Goal: Task Accomplishment & Management: Manage account settings

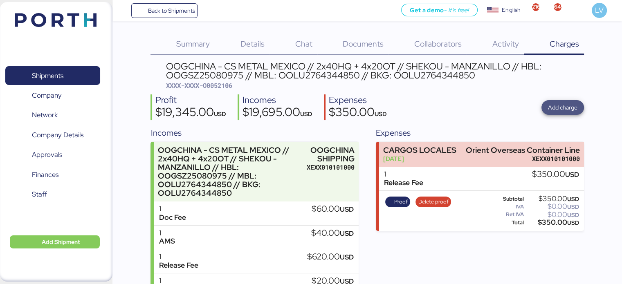
click at [570, 103] on span "Add charge" at bounding box center [562, 108] width 29 height 10
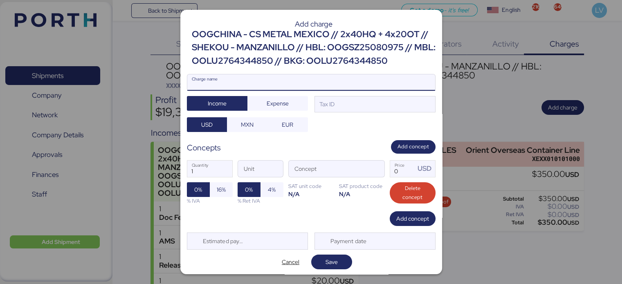
click at [376, 85] on input "Charge name" at bounding box center [311, 82] width 248 height 16
type input "AMS"
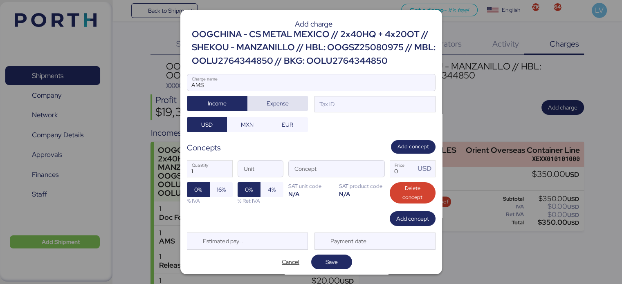
click at [286, 100] on span "Expense" at bounding box center [277, 103] width 47 height 11
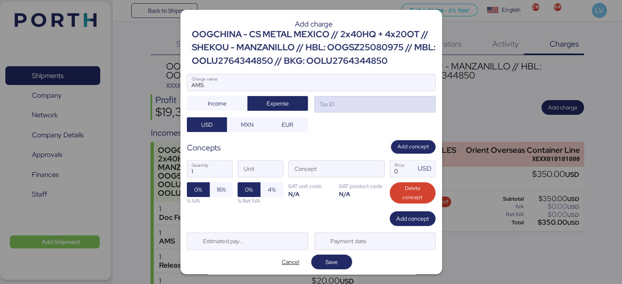
click at [324, 108] on div "Tax ID" at bounding box center [326, 104] width 17 height 9
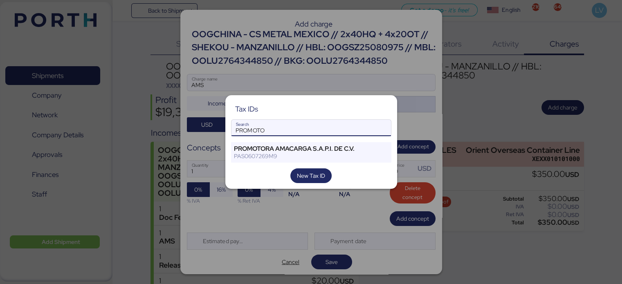
type input "PROMOTO"
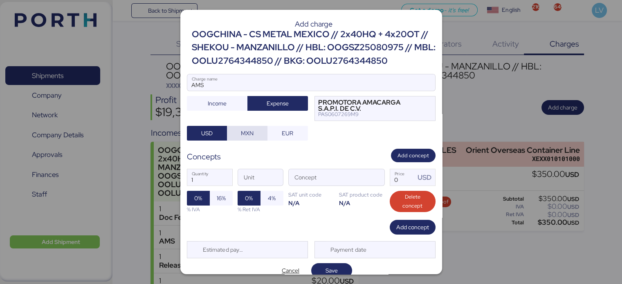
click at [246, 135] on span "MXN" at bounding box center [247, 133] width 13 height 10
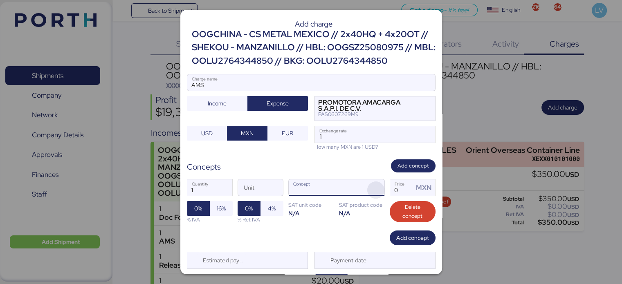
click at [369, 189] on span "button" at bounding box center [375, 189] width 17 height 17
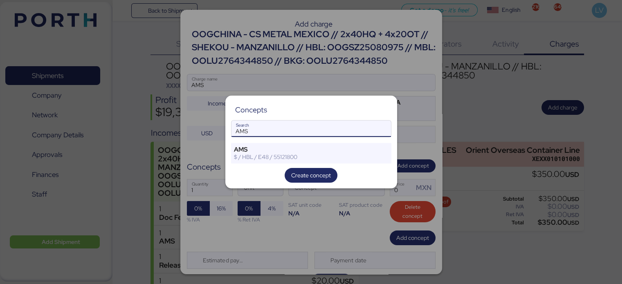
type input "AMS"
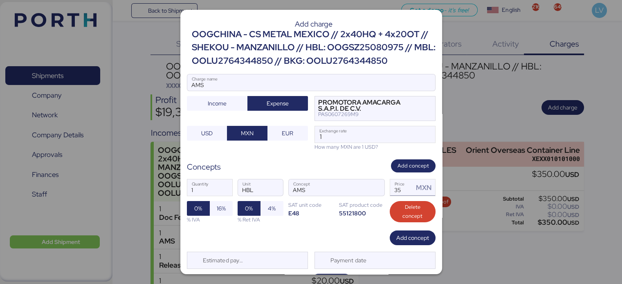
click at [395, 188] on input "35" at bounding box center [402, 187] width 24 height 16
type input "60"
click at [355, 131] on input "1" at bounding box center [375, 134] width 120 height 16
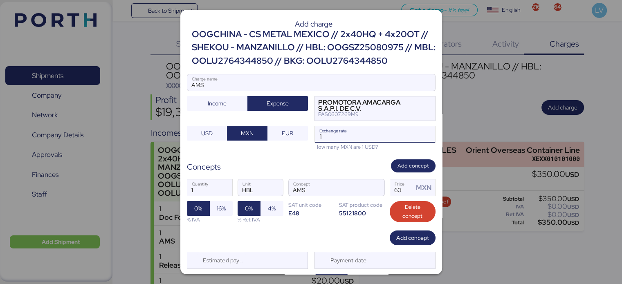
click at [355, 131] on input "1" at bounding box center [375, 134] width 120 height 16
paste input "7737525000700"
type input "7737525000700"
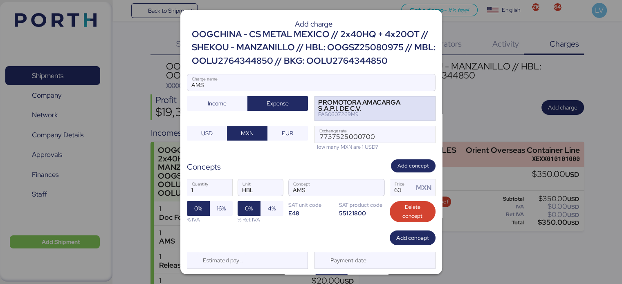
drag, startPoint x: 340, startPoint y: 142, endPoint x: 327, endPoint y: 114, distance: 31.1
click at [327, 114] on div "AMS Charge name Income Expense PROMOTORA AMACARGA S.A.P.I. DE C.V. PAS0607269M9…" at bounding box center [311, 112] width 248 height 77
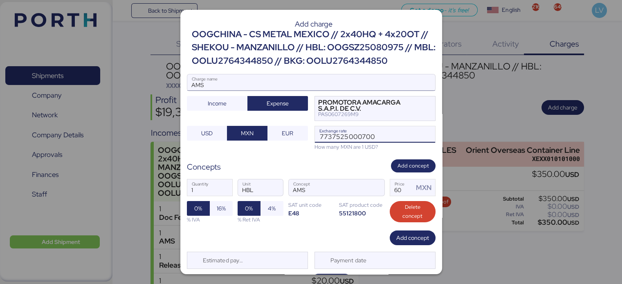
click at [315, 86] on input "AMS" at bounding box center [311, 82] width 248 height 16
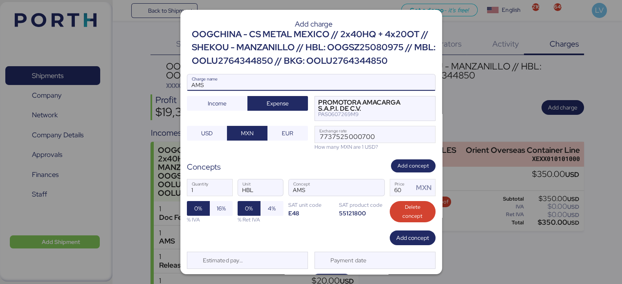
click at [315, 86] on input "AMS" at bounding box center [311, 82] width 248 height 16
click at [315, 86] on input "Charge name" at bounding box center [311, 82] width 248 height 16
paste input "7737R525000700"
type input "7737R525000700 AMS"
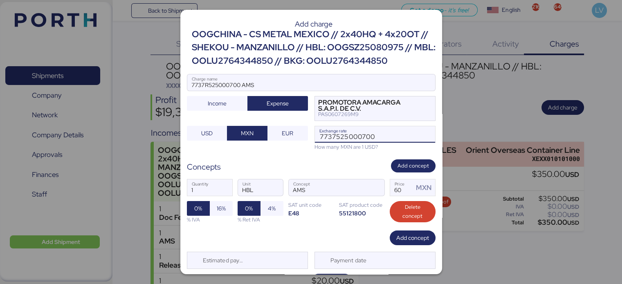
click at [389, 134] on input "7737525000700" at bounding box center [375, 134] width 120 height 16
paste input "18.3147"
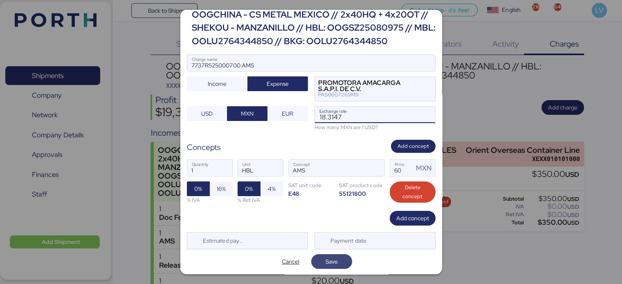
type input "18.3147"
click at [329, 261] on span "Save" at bounding box center [331, 262] width 12 height 10
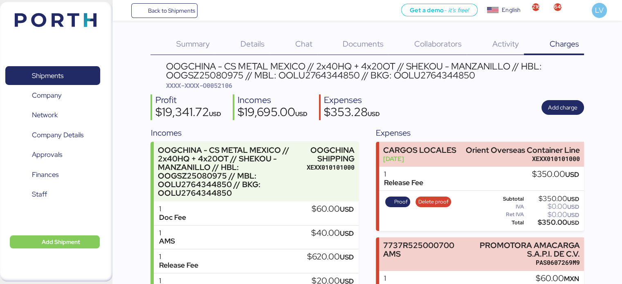
scroll to position [83, 0]
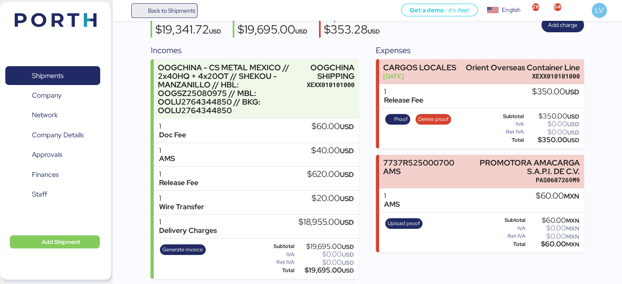
click at [166, 8] on span "Back to Shipments" at bounding box center [171, 11] width 47 height 10
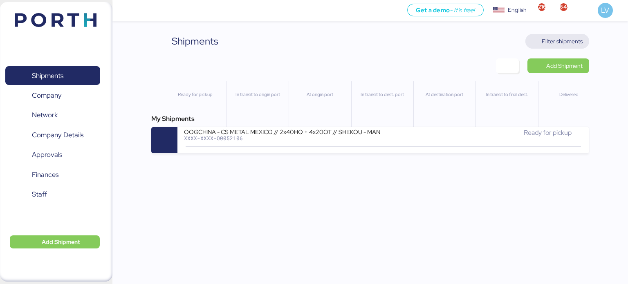
click at [566, 36] on span "Filter shipments" at bounding box center [557, 41] width 51 height 11
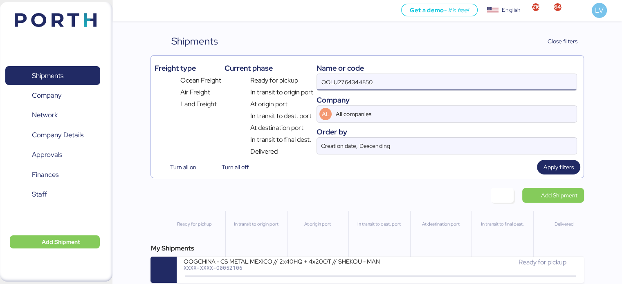
click at [508, 77] on input "OOLU2764344850" at bounding box center [446, 82] width 259 height 16
paste input "142502877238"
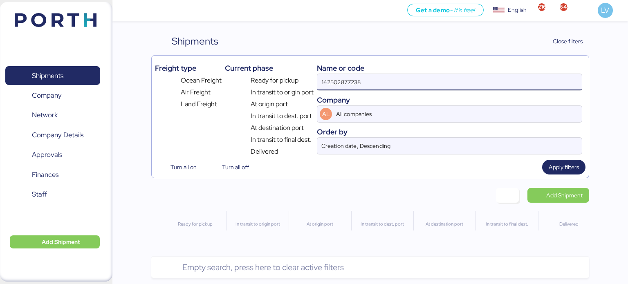
click at [393, 85] on input "142502877238" at bounding box center [449, 82] width 264 height 16
click at [321, 81] on input "142502877238" at bounding box center [449, 82] width 264 height 16
click at [374, 78] on input "142502877238" at bounding box center [449, 82] width 264 height 16
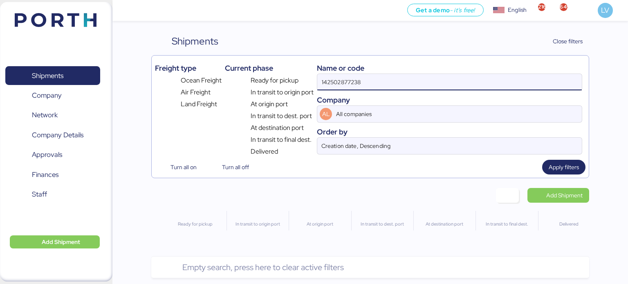
paste input "YMJAC226055653"
type input "YMJAC226055653"
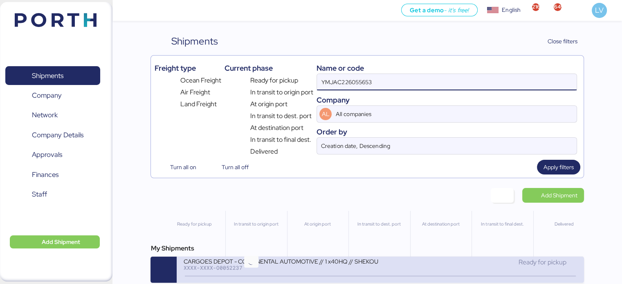
click at [254, 274] on icon at bounding box center [250, 276] width 39 height 9
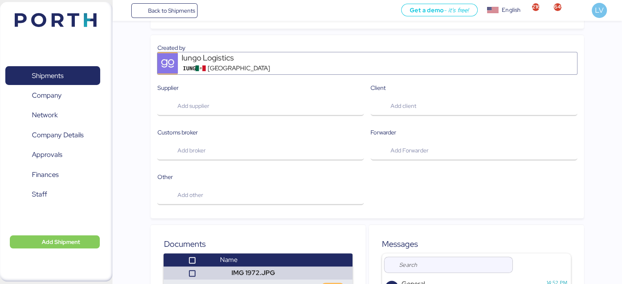
scroll to position [181, 0]
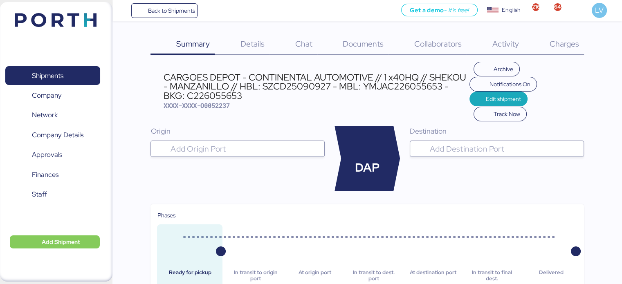
click at [353, 54] on div "Documents 0" at bounding box center [353, 44] width 72 height 21
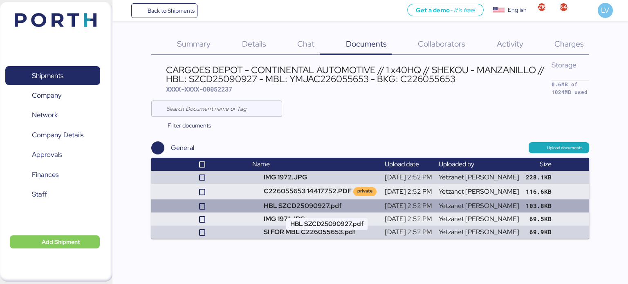
click at [297, 210] on td "HBL SZCD25090927.pdf" at bounding box center [315, 205] width 132 height 13
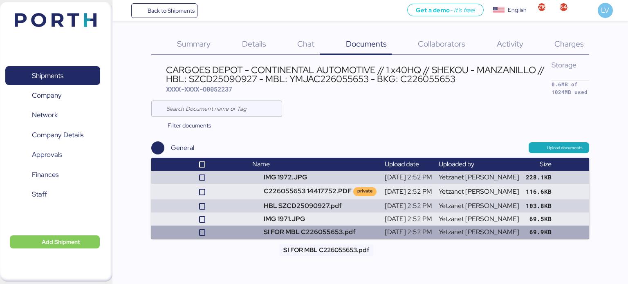
click at [298, 234] on td "SI FOR MBL C226055653.pdf" at bounding box center [315, 232] width 132 height 13
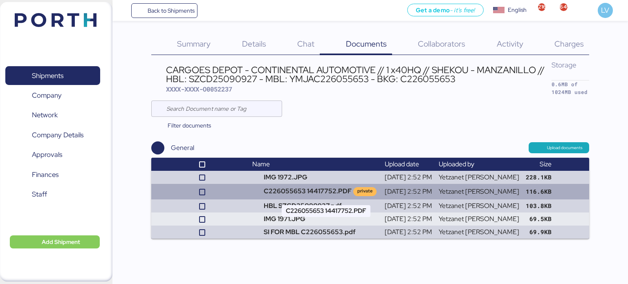
click at [309, 191] on td "C226055653 14417752.PDF private" at bounding box center [315, 192] width 132 height 16
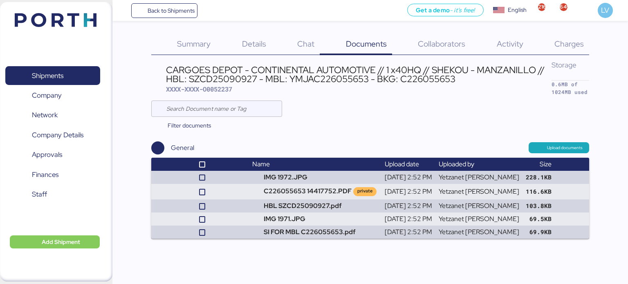
click at [562, 47] on span "Charges" at bounding box center [568, 43] width 29 height 11
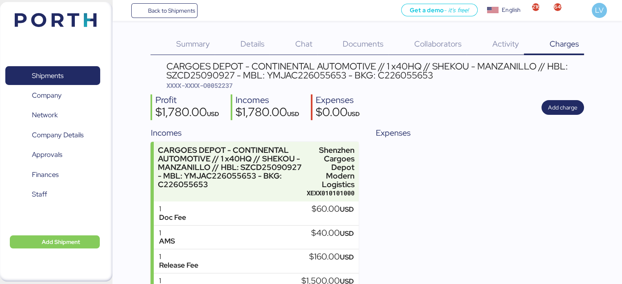
click at [201, 65] on div "CARGOES DEPOT - CONTINENTAL AUTOMOTIVE // 1 x40HQ // SHEKOU - MANZANILLO // HBL…" at bounding box center [374, 71] width 417 height 18
click at [199, 42] on span "Summary" at bounding box center [193, 43] width 34 height 11
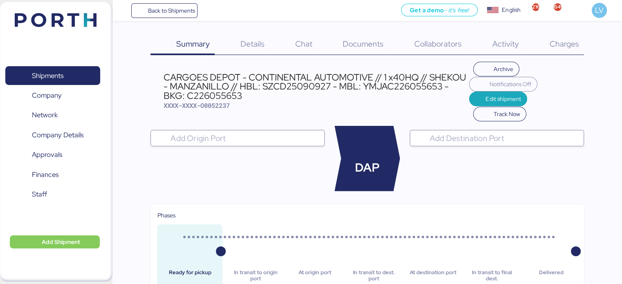
click at [576, 40] on span "Charges" at bounding box center [563, 43] width 29 height 11
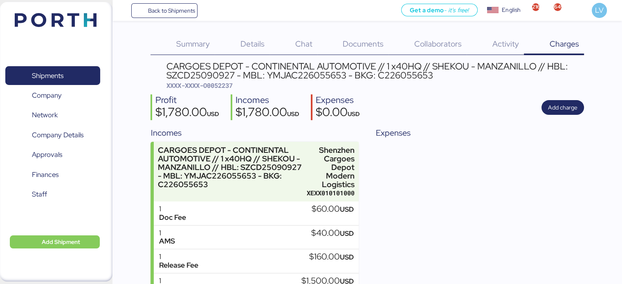
click at [359, 34] on div "Documents 0" at bounding box center [353, 44] width 72 height 21
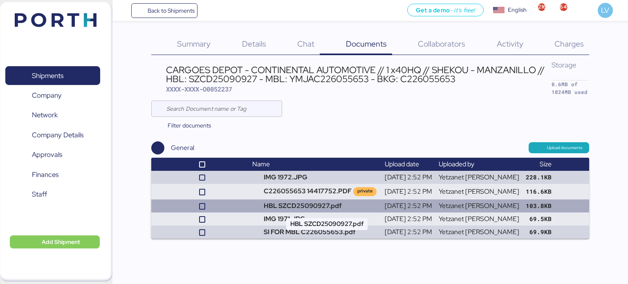
click at [317, 203] on td "HBL SZCD25090927.pdf" at bounding box center [315, 205] width 132 height 13
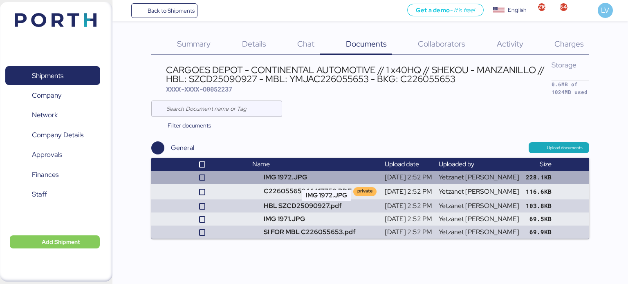
click at [318, 181] on td "IMG 1972.JPG" at bounding box center [315, 177] width 132 height 13
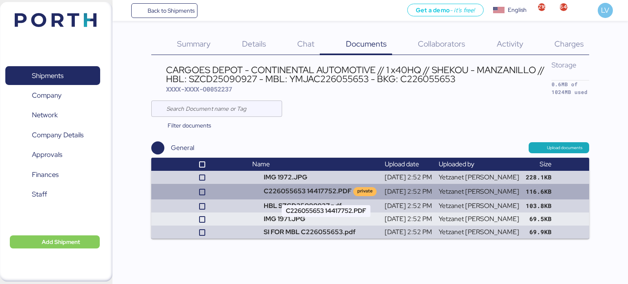
click at [297, 187] on td "C226055653 14417752.PDF private" at bounding box center [315, 192] width 132 height 16
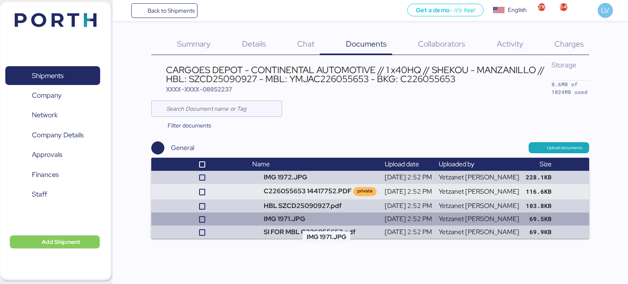
click at [296, 221] on td "IMG 1971.JPG" at bounding box center [315, 218] width 132 height 13
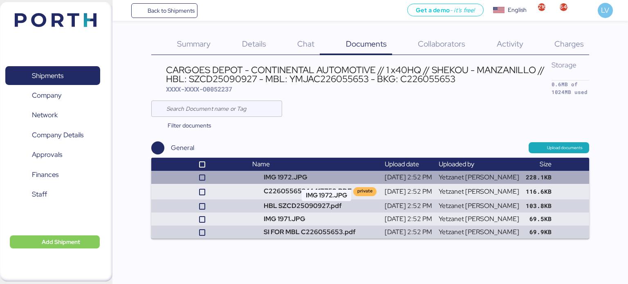
click at [280, 181] on td "IMG 1972.JPG" at bounding box center [315, 177] width 132 height 13
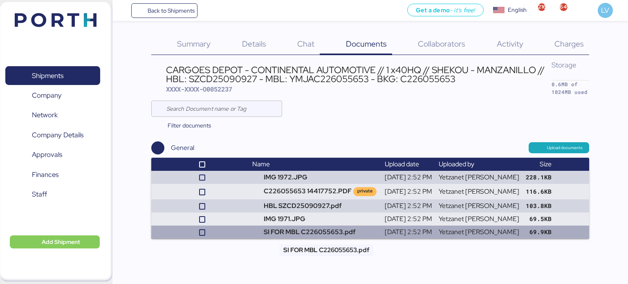
click at [307, 228] on td "SI FOR MBL C226055653.pdf" at bounding box center [315, 232] width 132 height 13
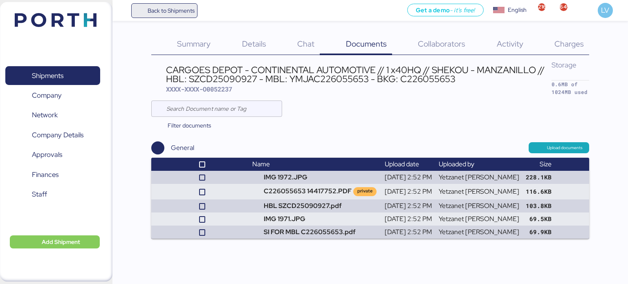
click at [163, 4] on span "Back to Shipments" at bounding box center [164, 10] width 61 height 15
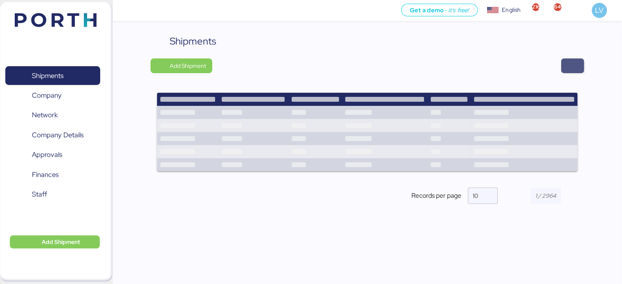
click at [574, 64] on span "button" at bounding box center [572, 65] width 10 height 11
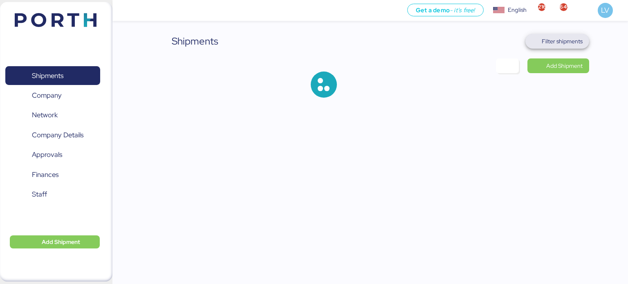
click at [570, 39] on span "Filter shipments" at bounding box center [561, 41] width 41 height 10
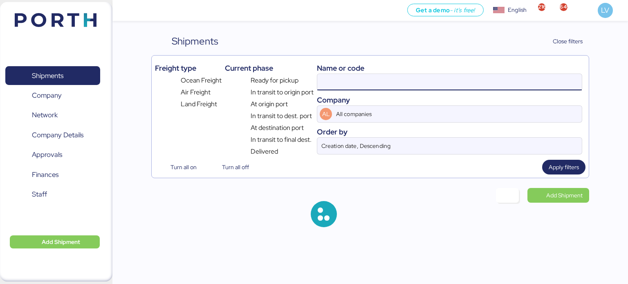
click at [472, 85] on input at bounding box center [449, 82] width 264 height 16
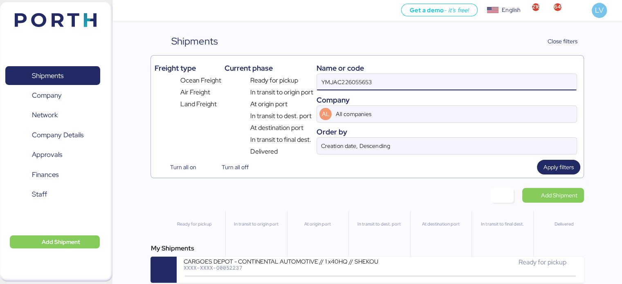
click at [365, 82] on input "YMJAC226055653" at bounding box center [446, 82] width 259 height 16
paste input "COSU6427747570"
type input "COSU6427747570"
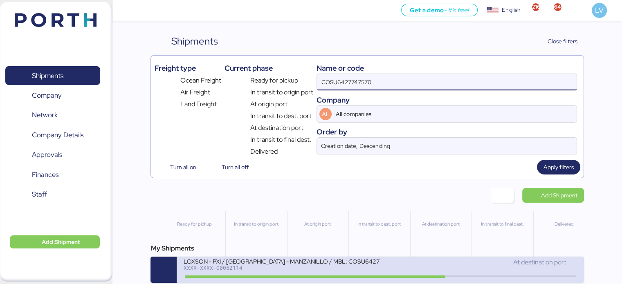
click at [256, 264] on div "LOXSON - PXI / SHANGHAI - MANZANILLO / MBL: COSU6427747570 - HBL: CSSE250812588…" at bounding box center [281, 260] width 196 height 7
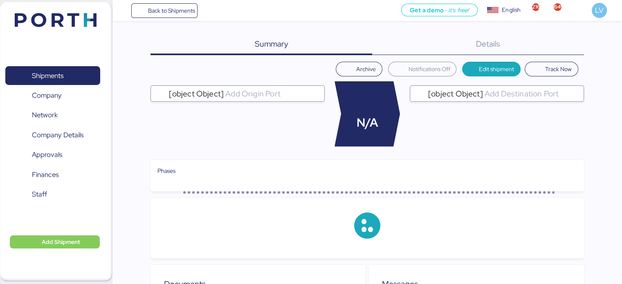
click at [559, 53] on div "Details 0" at bounding box center [478, 44] width 212 height 21
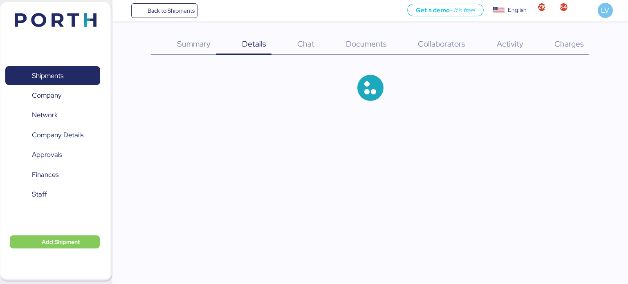
click at [561, 54] on div "Charges 0" at bounding box center [558, 44] width 61 height 21
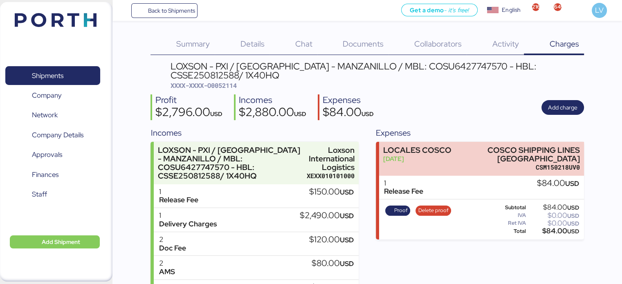
click at [561, 54] on div "Charges 0" at bounding box center [553, 44] width 60 height 21
click at [400, 212] on span "Proof" at bounding box center [400, 210] width 13 height 9
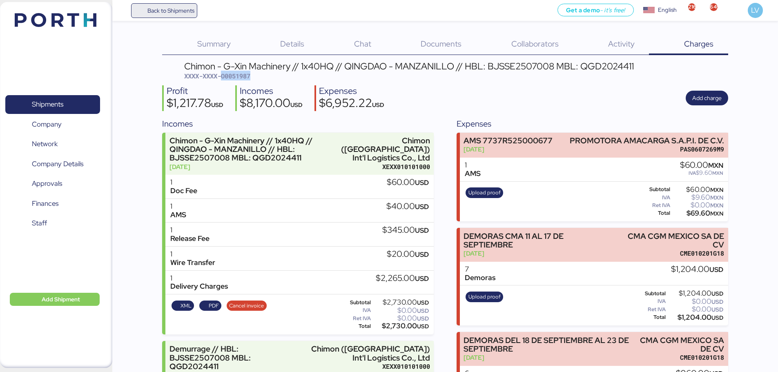
click at [145, 13] on span "Back to Shipments" at bounding box center [164, 10] width 61 height 15
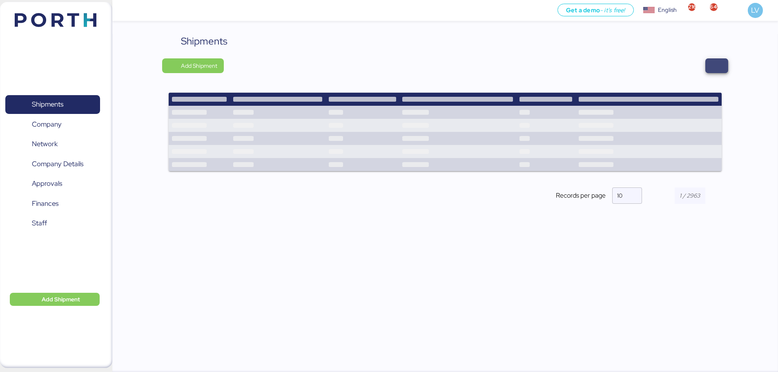
click at [726, 71] on span "button" at bounding box center [717, 65] width 23 height 15
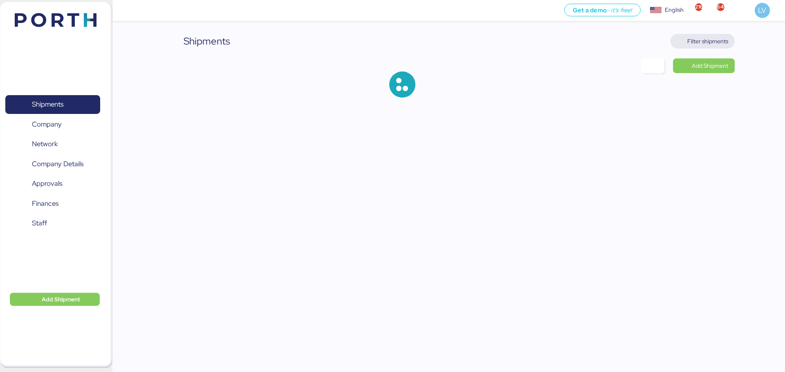
click at [704, 45] on span "Filter shipments" at bounding box center [707, 41] width 41 height 10
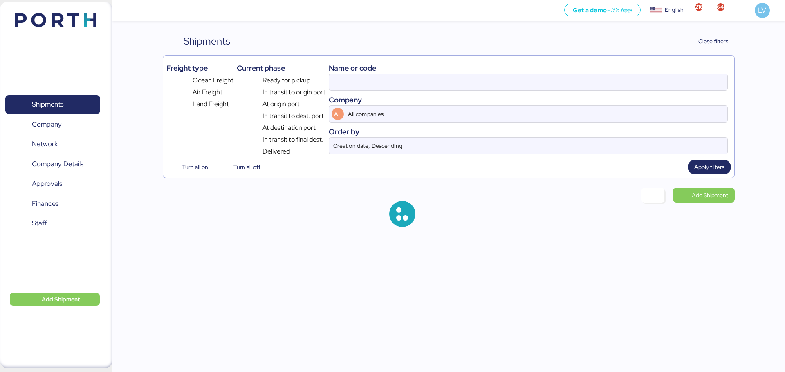
click at [675, 80] on input at bounding box center [528, 82] width 398 height 16
paste input "O0052210"
type input "O0052210"
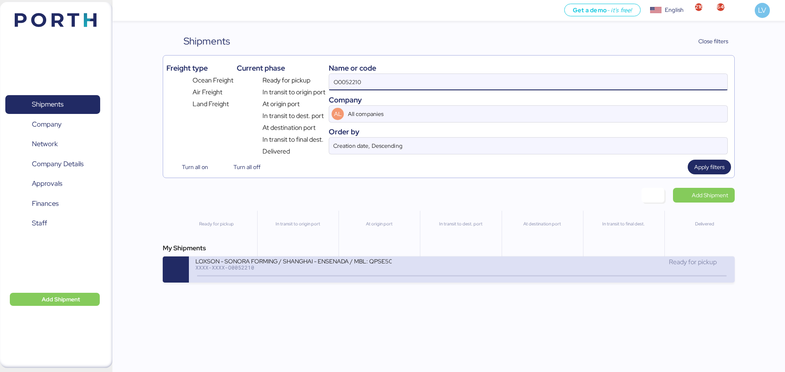
click at [388, 282] on div "LOXSON - SONORA FORMING / [GEOGRAPHIC_DATA] - ENSENADA / MBL: QPSE5090263 - HBL…" at bounding box center [461, 270] width 545 height 26
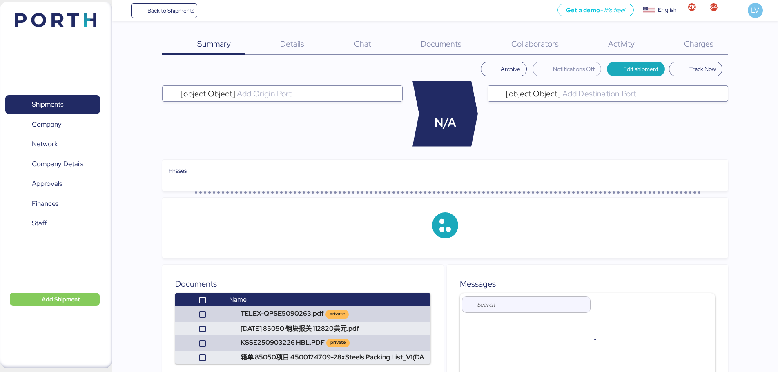
click at [709, 45] on span "Charges" at bounding box center [698, 43] width 29 height 11
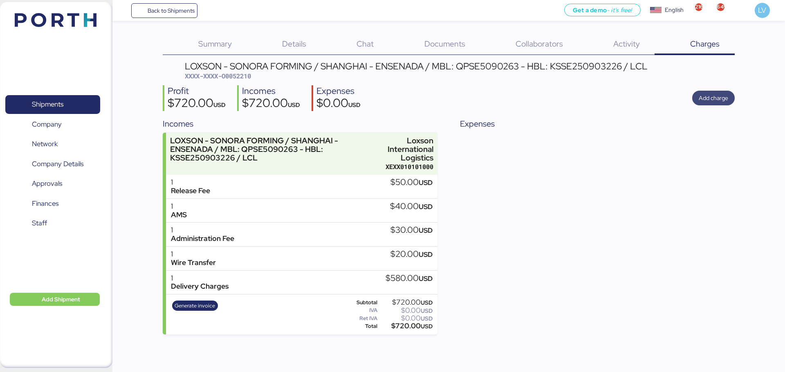
click at [725, 105] on span "Add charge" at bounding box center [713, 98] width 42 height 15
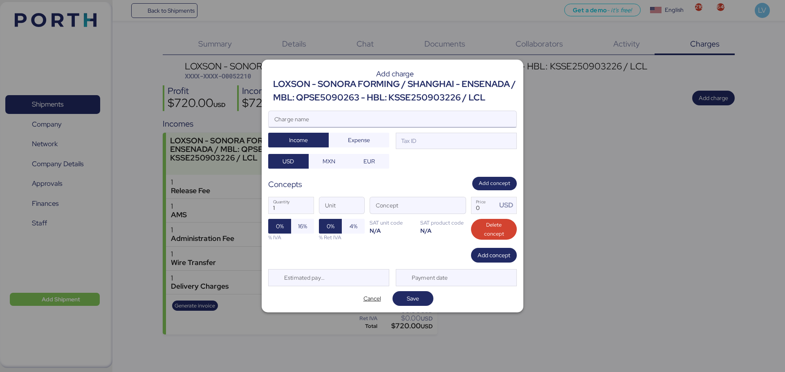
click at [322, 119] on input "Charge name" at bounding box center [392, 119] width 248 height 16
drag, startPoint x: 281, startPoint y: 119, endPoint x: 313, endPoint y: 113, distance: 32.5
click at [313, 113] on input "CAGROS" at bounding box center [392, 119] width 248 height 16
type input "CARGOS ECU"
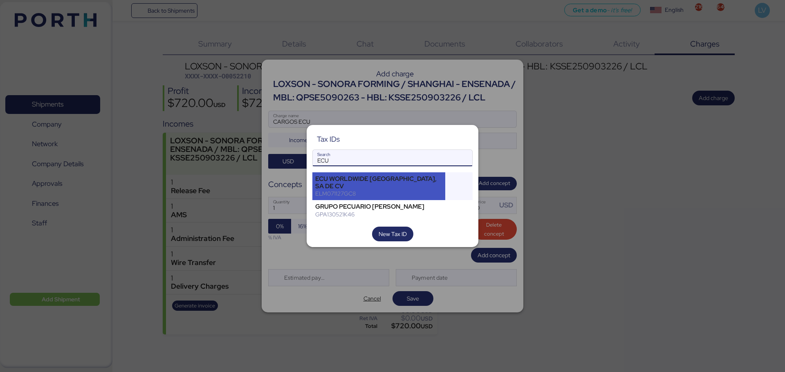
type input "ECU"
click at [390, 178] on div "ECU WORLDWIDE [GEOGRAPHIC_DATA], SA DE CV" at bounding box center [378, 182] width 127 height 15
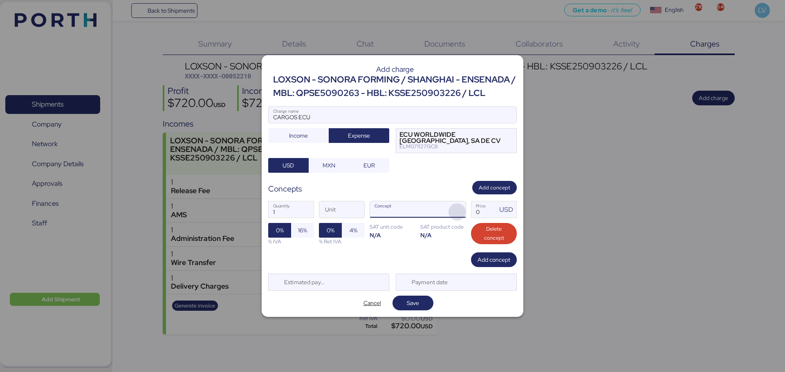
click at [449, 210] on span "button" at bounding box center [456, 212] width 17 height 17
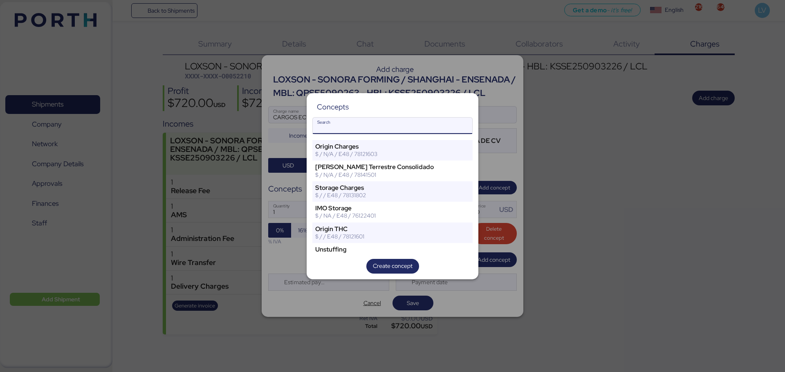
click at [396, 125] on input "Search" at bounding box center [392, 126] width 159 height 16
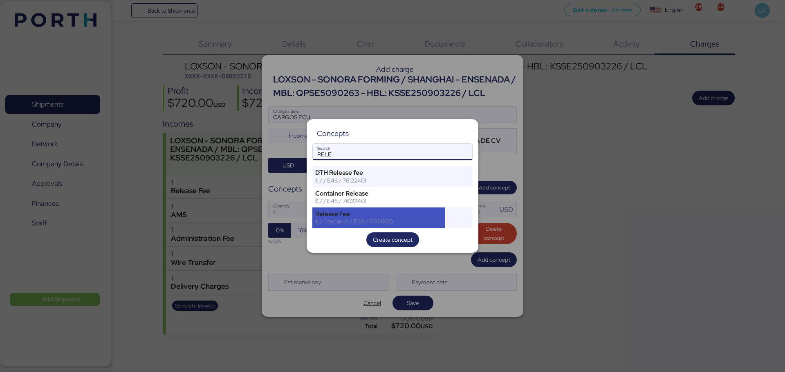
type input "RELE"
click at [365, 209] on div "Release Fee $ / Container / E48 / 55121800" at bounding box center [378, 218] width 133 height 20
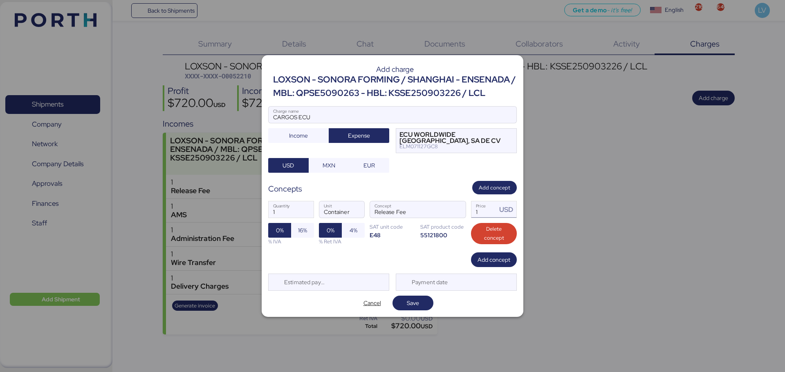
click at [491, 208] on input "1" at bounding box center [483, 209] width 25 height 16
paste input "338.64"
type input "338.64"
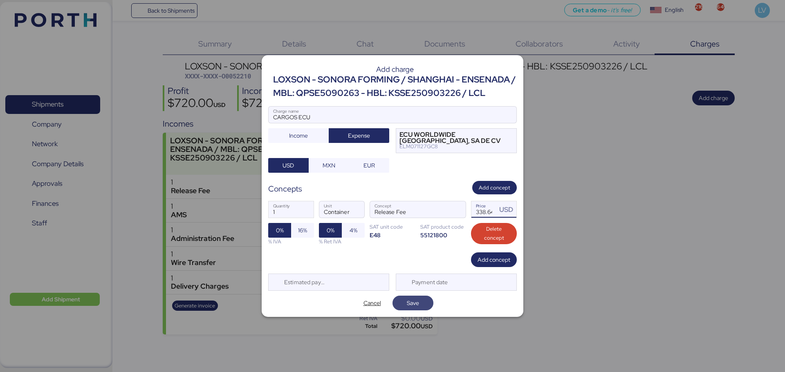
click at [410, 300] on span "Save" at bounding box center [413, 303] width 12 height 10
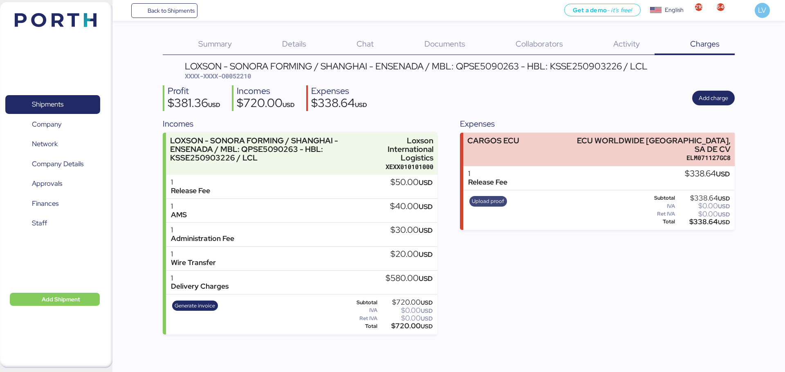
click at [493, 197] on span "Upload proof" at bounding box center [488, 201] width 32 height 9
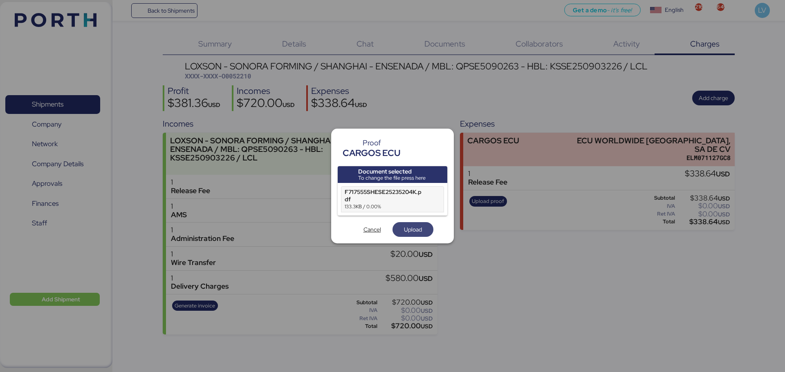
click at [413, 231] on span "Upload" at bounding box center [413, 230] width 18 height 10
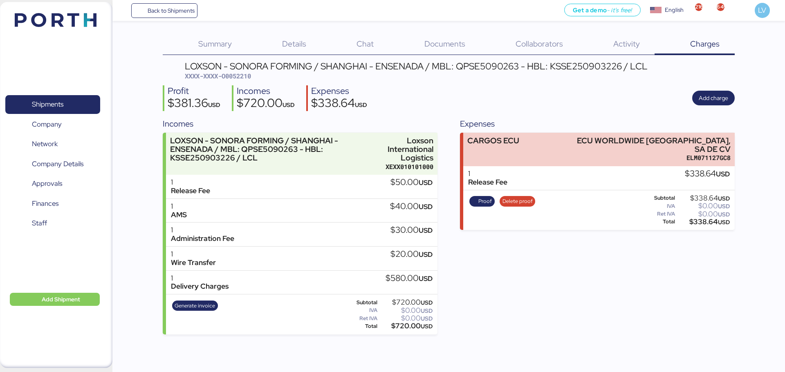
click at [239, 78] on span "XXXX-XXXX-O0052210" at bounding box center [218, 76] width 66 height 8
copy span "O0052210"
